Goal: Information Seeking & Learning: Learn about a topic

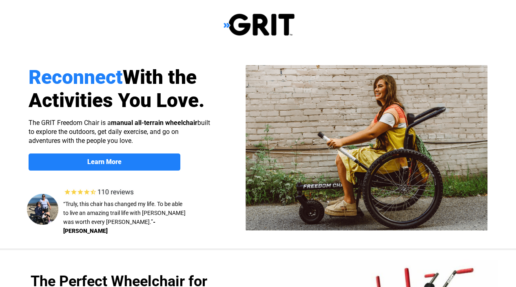
select select "US"
click at [225, 25] on img at bounding box center [258, 24] width 71 height 23
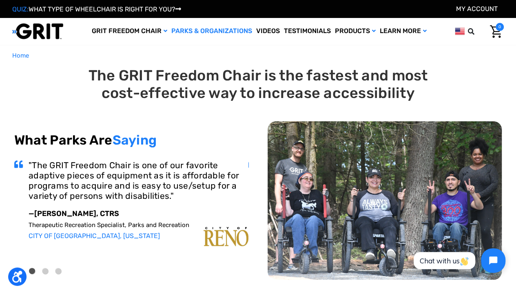
click at [34, 269] on button "2" at bounding box center [32, 271] width 6 height 6
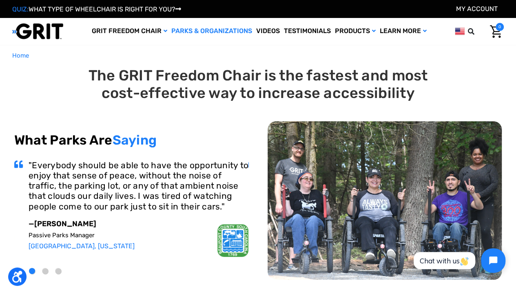
click at [49, 272] on li "3" at bounding box center [46, 270] width 13 height 13
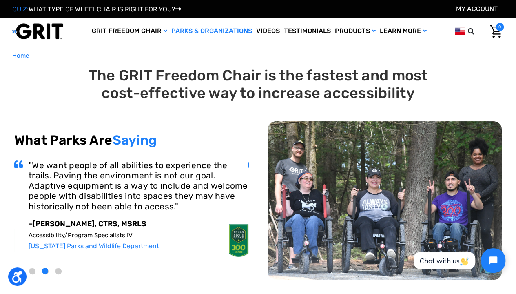
click at [63, 270] on li "4" at bounding box center [59, 270] width 13 height 13
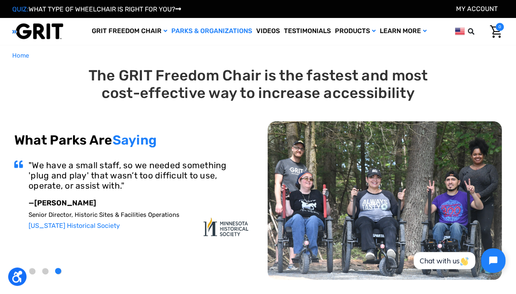
click at [154, 6] on link "QUIZ: WHAT TYPE OF WHEELCHAIR IS RIGHT FOR YOU?" at bounding box center [96, 9] width 169 height 8
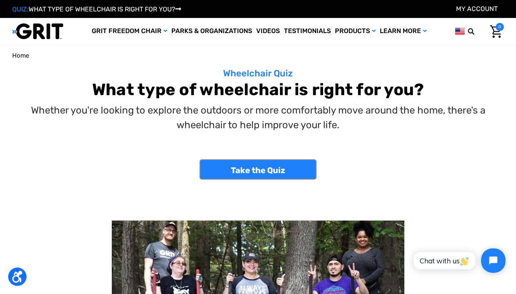
click at [21, 55] on span "Home" at bounding box center [20, 55] width 17 height 7
